Goal: Download file/media

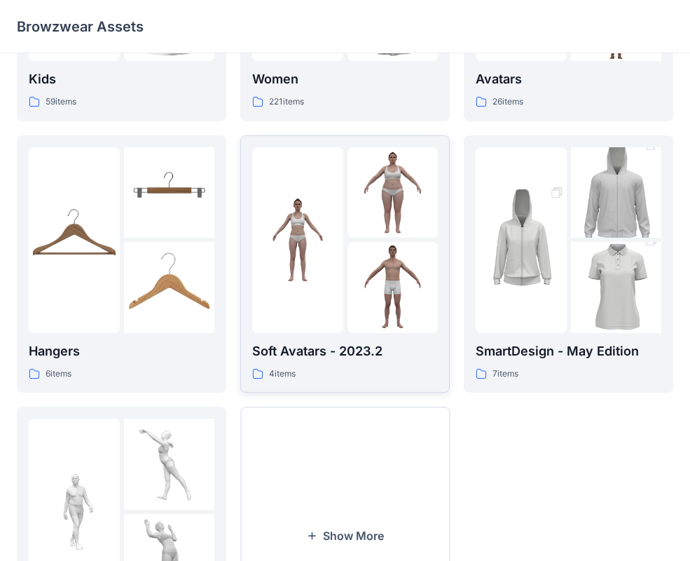
scroll to position [349, 0]
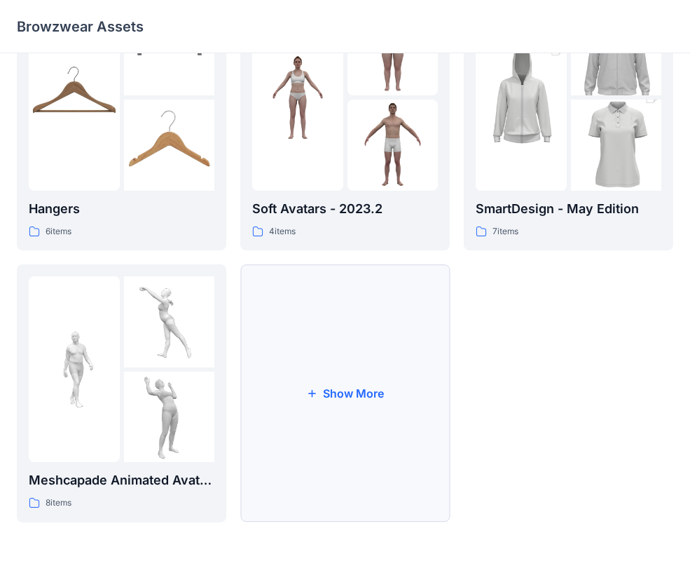
click at [379, 407] on button "Show More" at bounding box center [345, 393] width 210 height 258
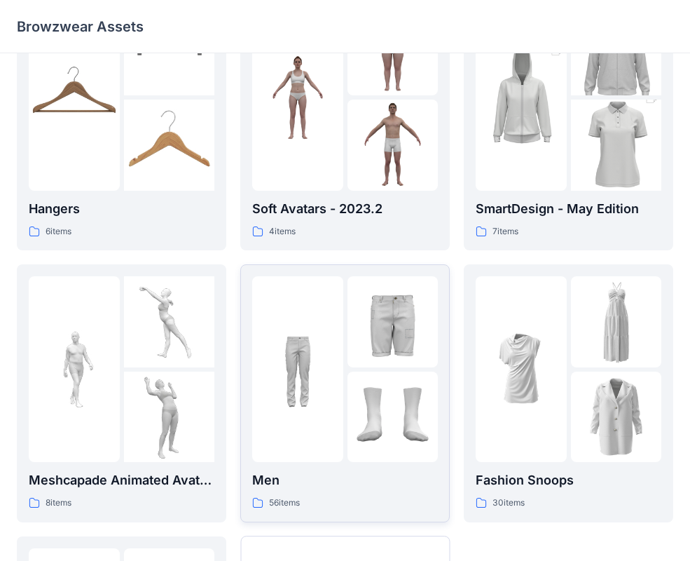
click at [341, 424] on div at bounding box center [297, 369] width 91 height 186
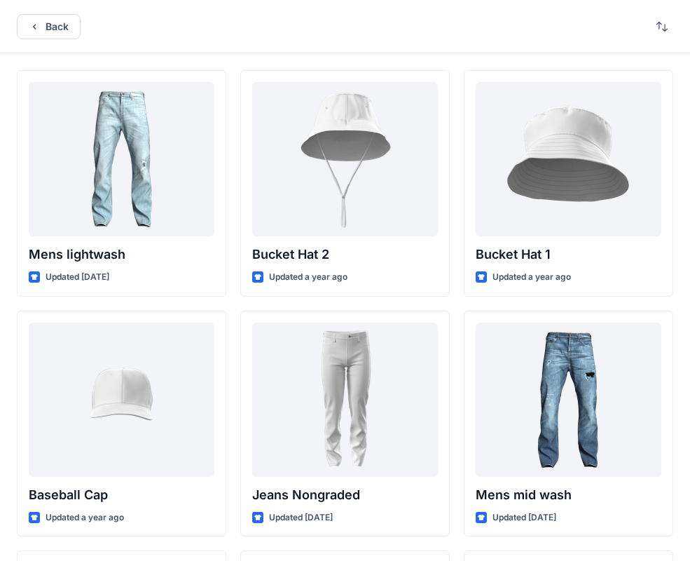
click at [35, 39] on div "Back" at bounding box center [345, 26] width 690 height 53
click at [38, 21] on icon "button" at bounding box center [34, 26] width 11 height 11
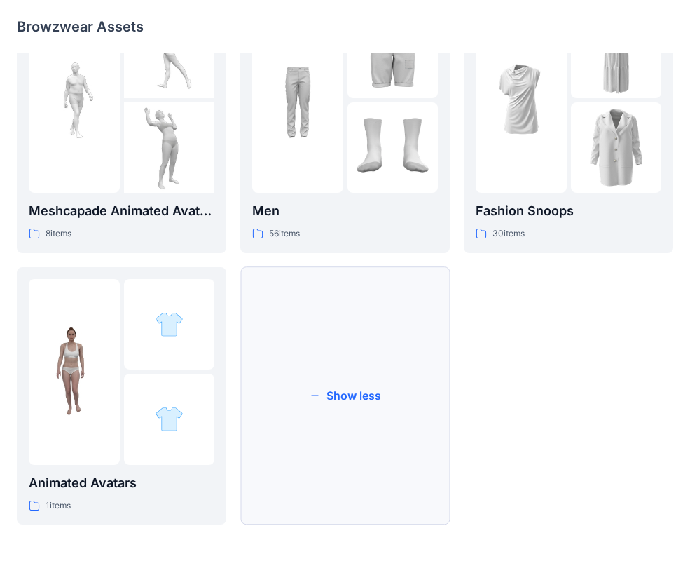
scroll to position [621, 0]
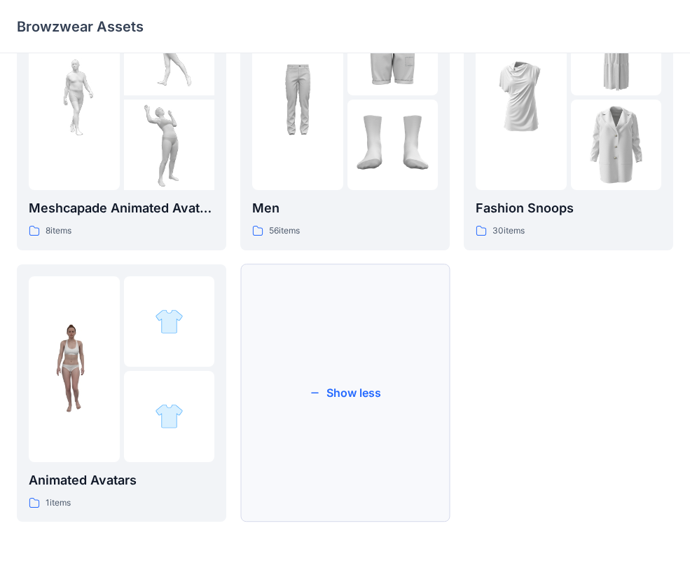
click at [348, 395] on button "Show less" at bounding box center [345, 393] width 210 height 258
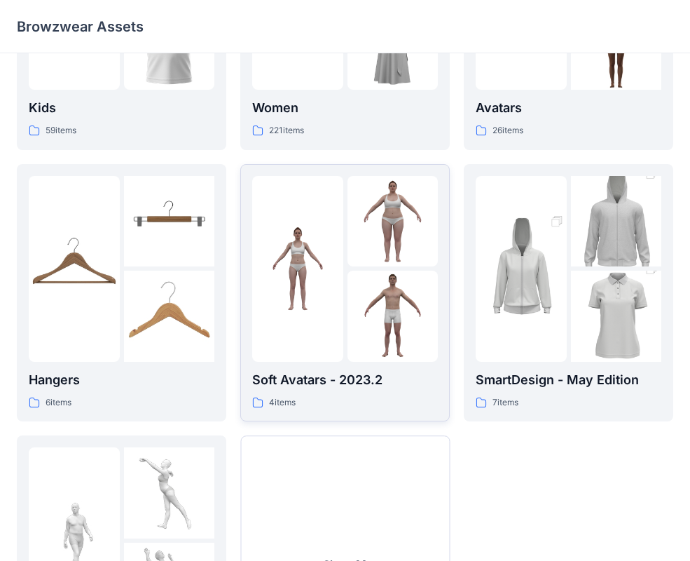
scroll to position [0, 0]
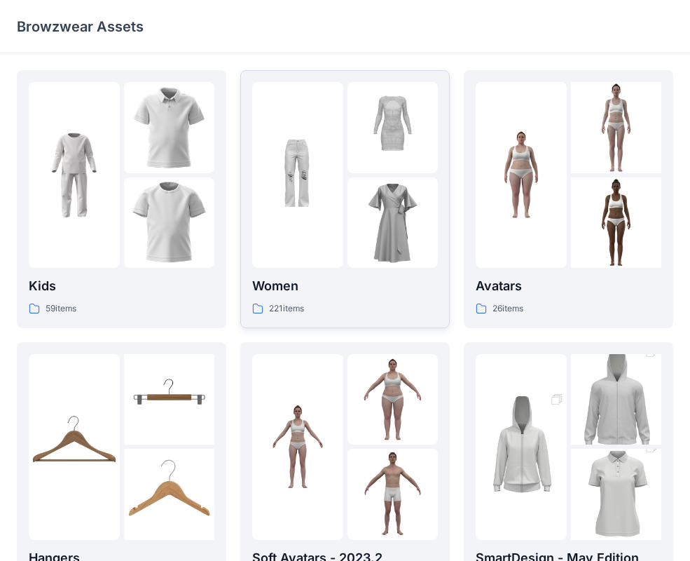
click at [324, 233] on div at bounding box center [297, 175] width 91 height 186
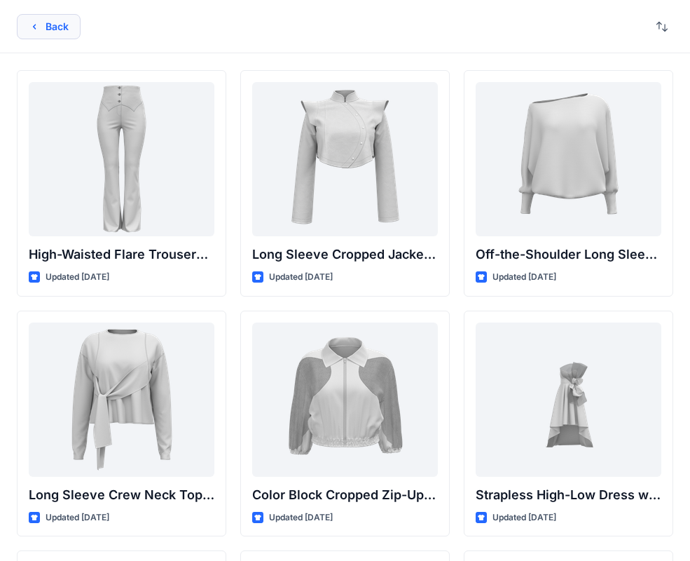
click at [42, 34] on button "Back" at bounding box center [49, 26] width 64 height 25
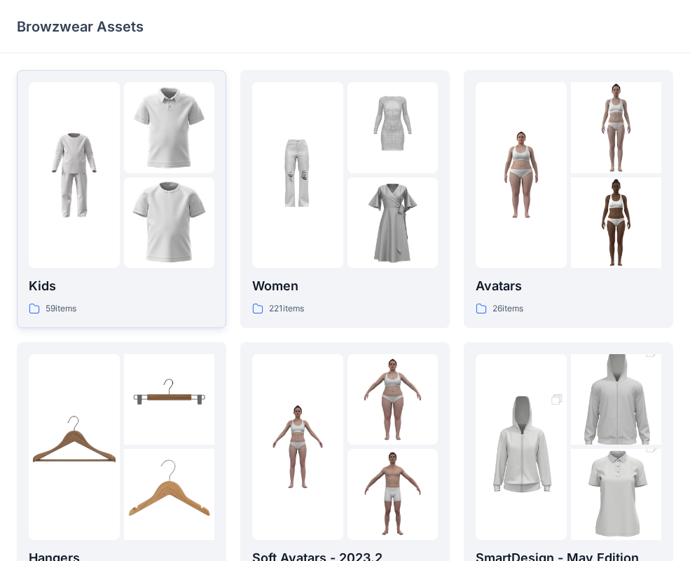
click at [129, 219] on img at bounding box center [169, 222] width 91 height 91
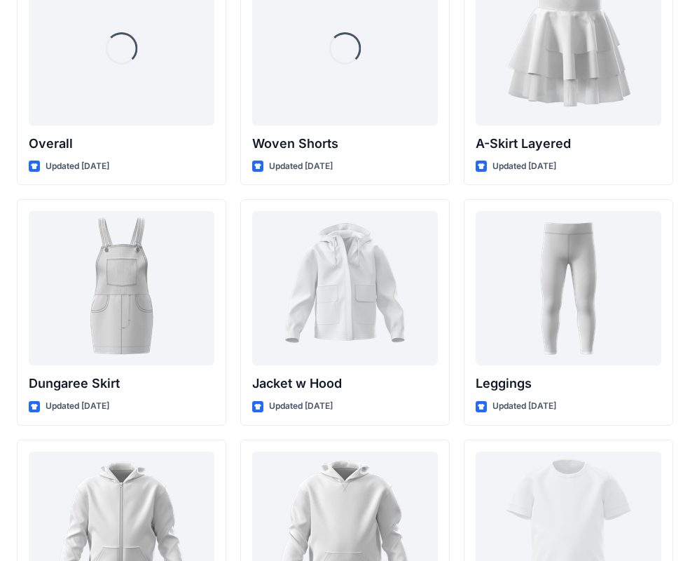
scroll to position [4174, 0]
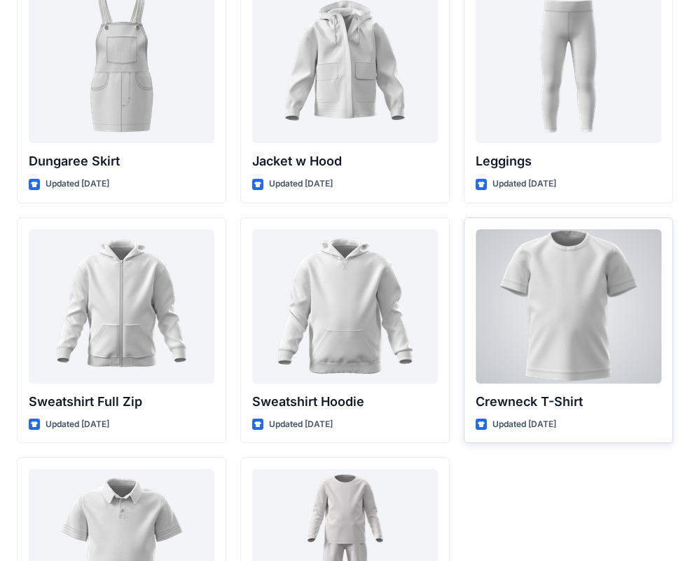
click at [519, 332] on div at bounding box center [569, 306] width 186 height 154
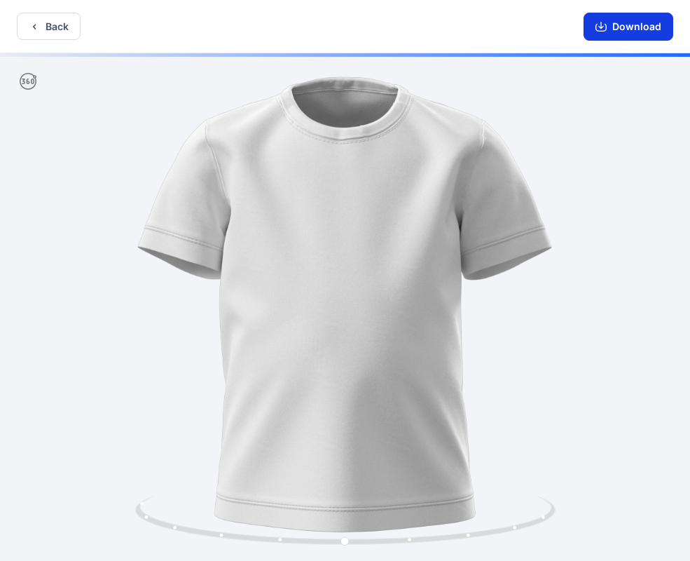
click at [643, 33] on button "Download" at bounding box center [629, 27] width 90 height 28
